Goal: Obtain resource: Obtain resource

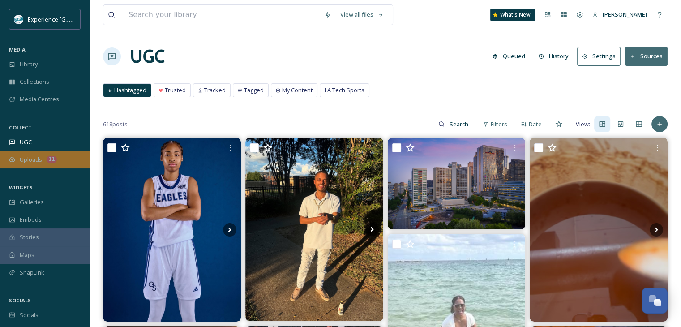
click at [57, 159] on div "Uploads 11" at bounding box center [45, 159] width 90 height 17
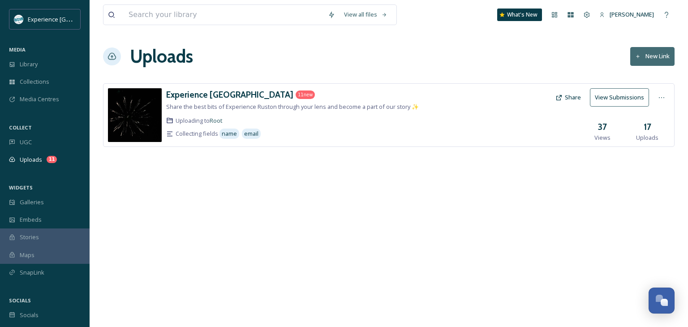
click at [607, 98] on button "View Submissions" at bounding box center [619, 97] width 59 height 18
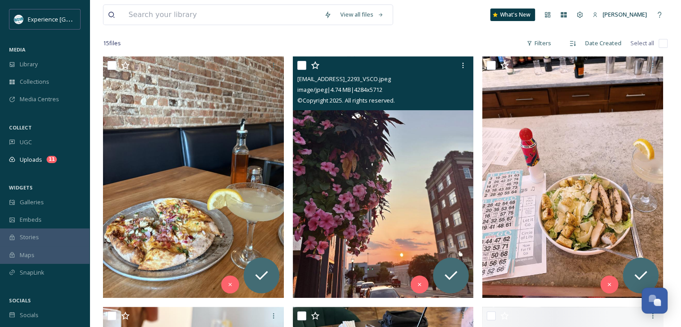
scroll to position [127, 0]
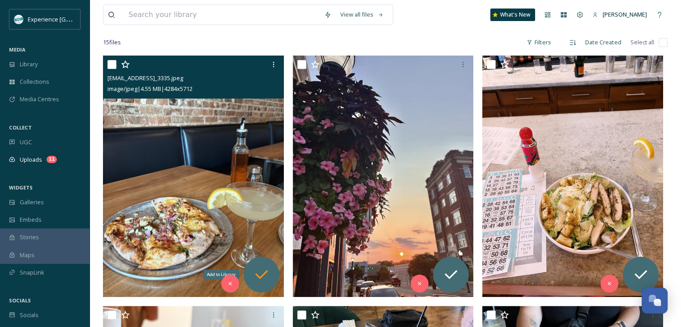
click at [260, 274] on icon at bounding box center [262, 275] width 18 height 18
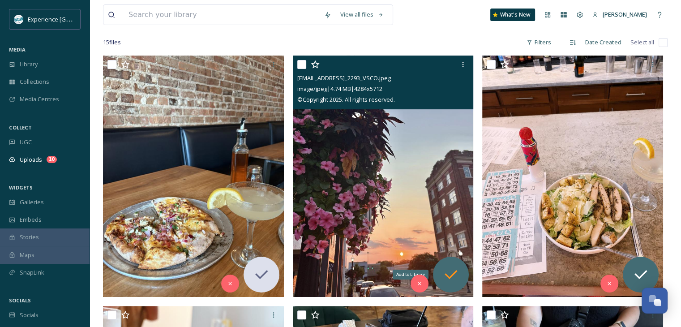
click at [455, 276] on icon at bounding box center [451, 275] width 18 height 18
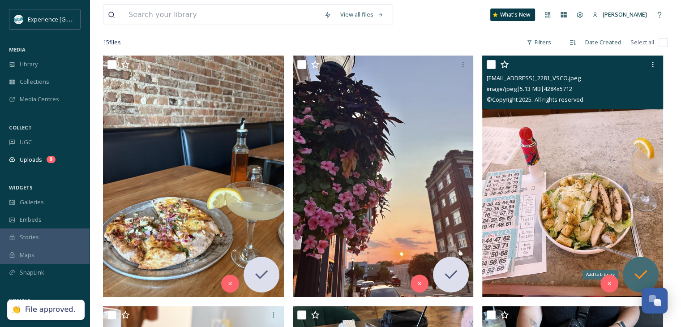
click at [642, 270] on icon at bounding box center [641, 275] width 18 height 18
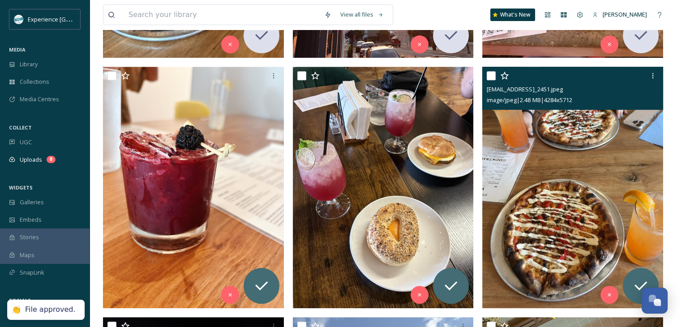
scroll to position [367, 0]
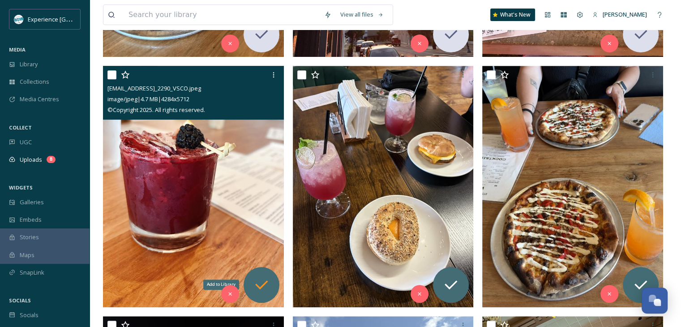
click at [262, 284] on icon at bounding box center [262, 285] width 18 height 18
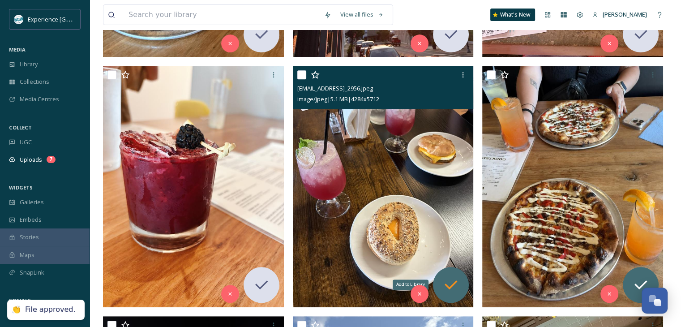
click at [457, 277] on icon at bounding box center [451, 285] width 18 height 18
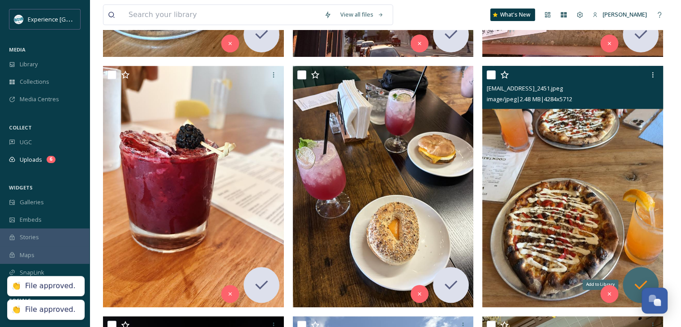
click at [635, 279] on icon at bounding box center [641, 285] width 18 height 18
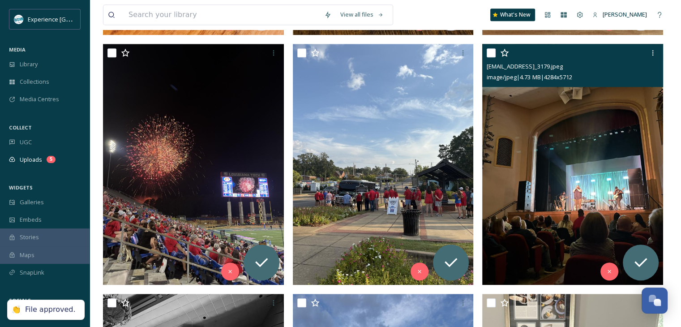
scroll to position [641, 0]
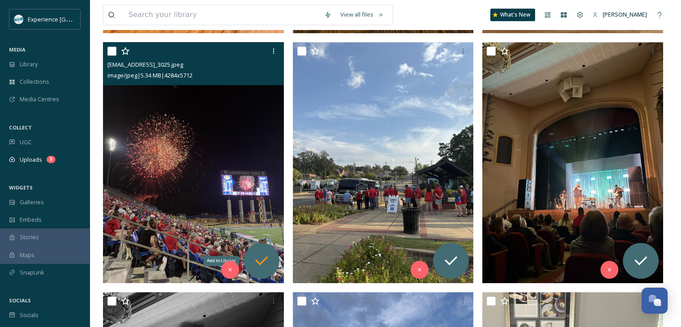
click at [259, 258] on icon at bounding box center [262, 261] width 18 height 18
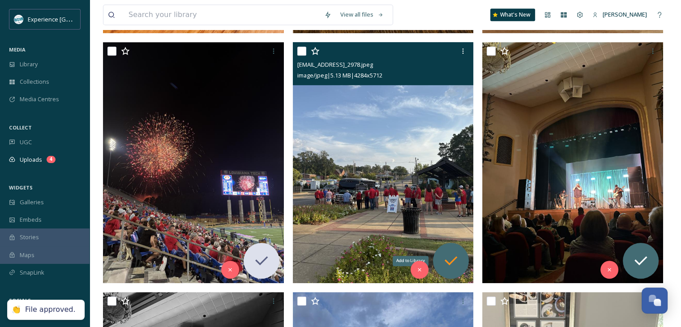
click at [457, 262] on icon at bounding box center [451, 261] width 18 height 18
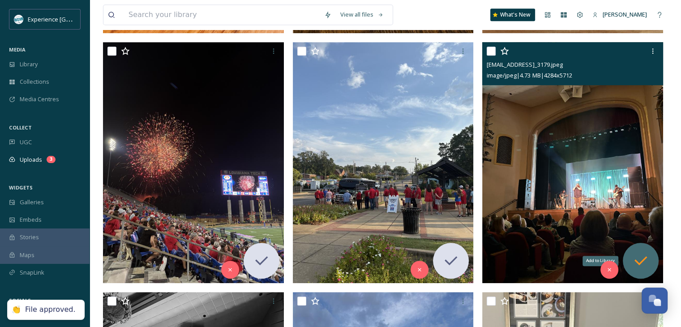
click at [650, 256] on div "Add to Library" at bounding box center [641, 261] width 36 height 36
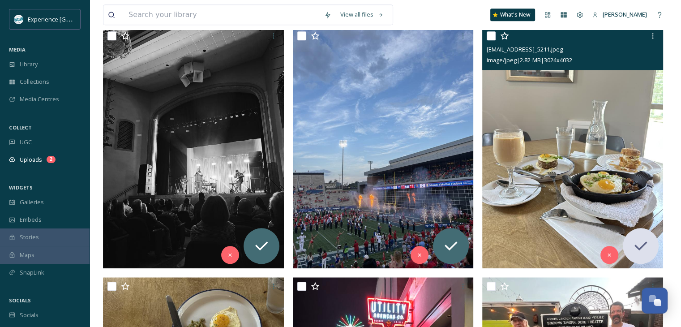
scroll to position [909, 0]
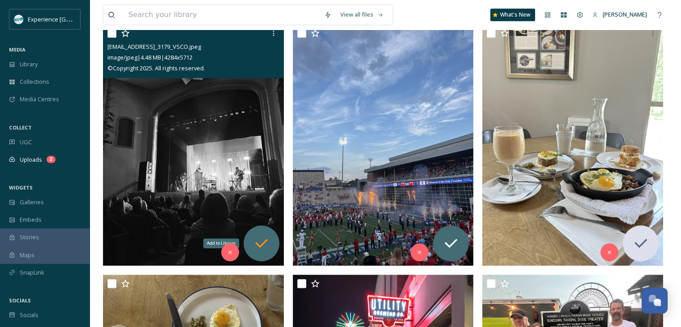
click at [266, 237] on icon at bounding box center [262, 243] width 18 height 18
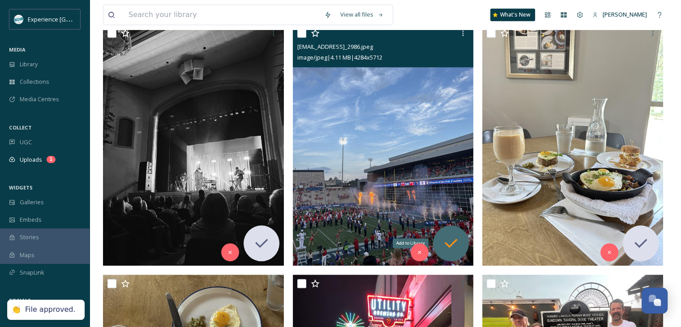
click at [450, 236] on icon at bounding box center [451, 243] width 18 height 18
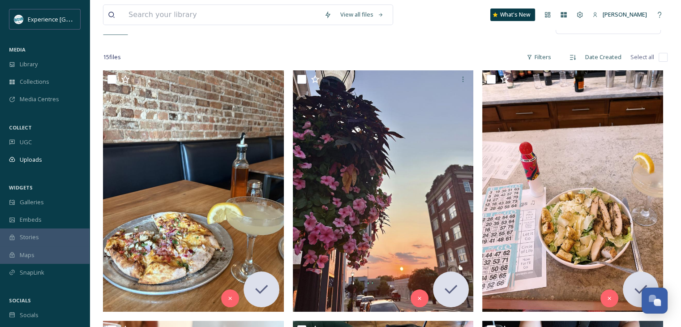
scroll to position [0, 0]
